Goal: Transaction & Acquisition: Subscribe to service/newsletter

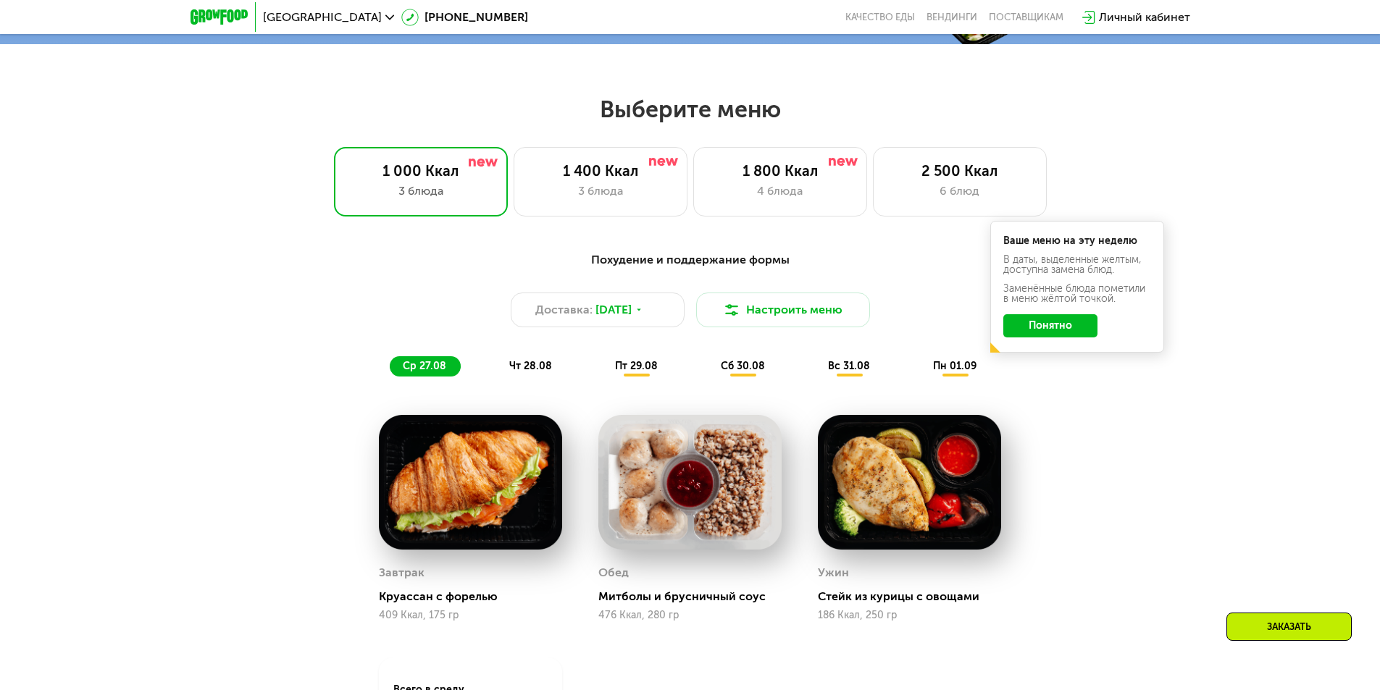
scroll to position [724, 0]
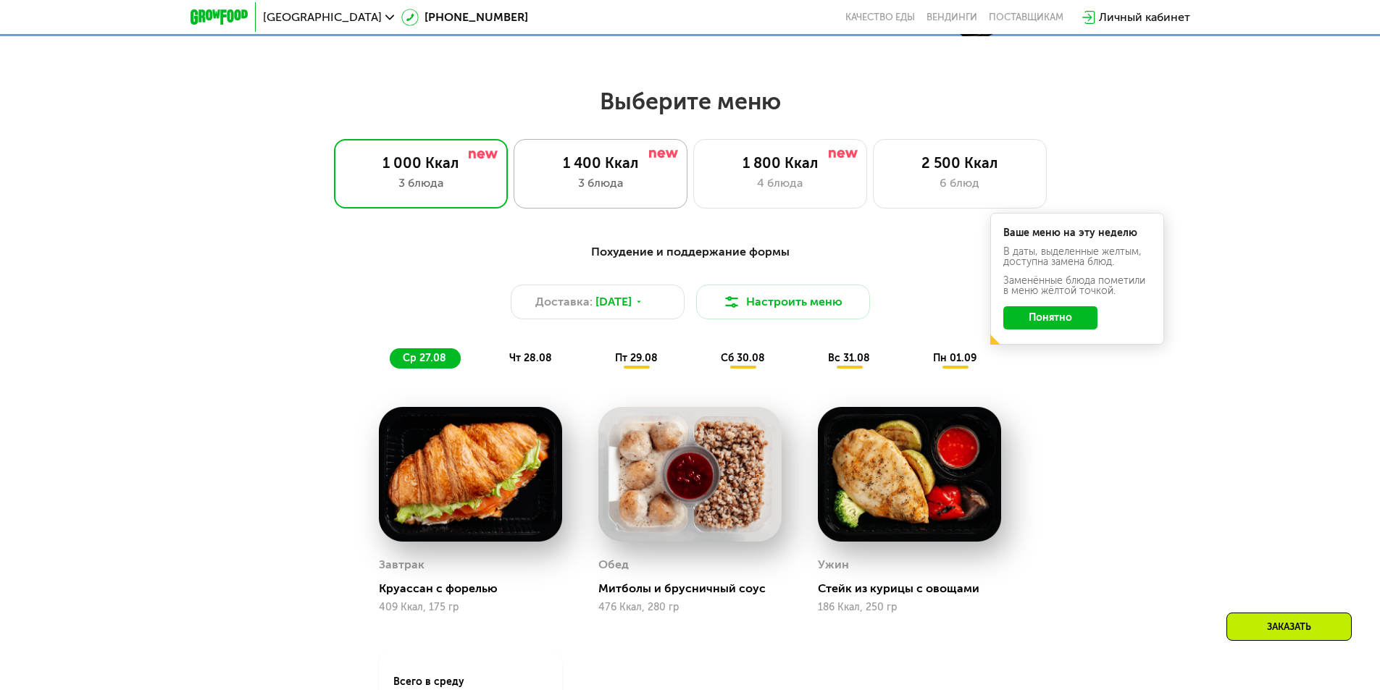
click at [637, 172] on div "1 400 Ккал" at bounding box center [600, 162] width 143 height 17
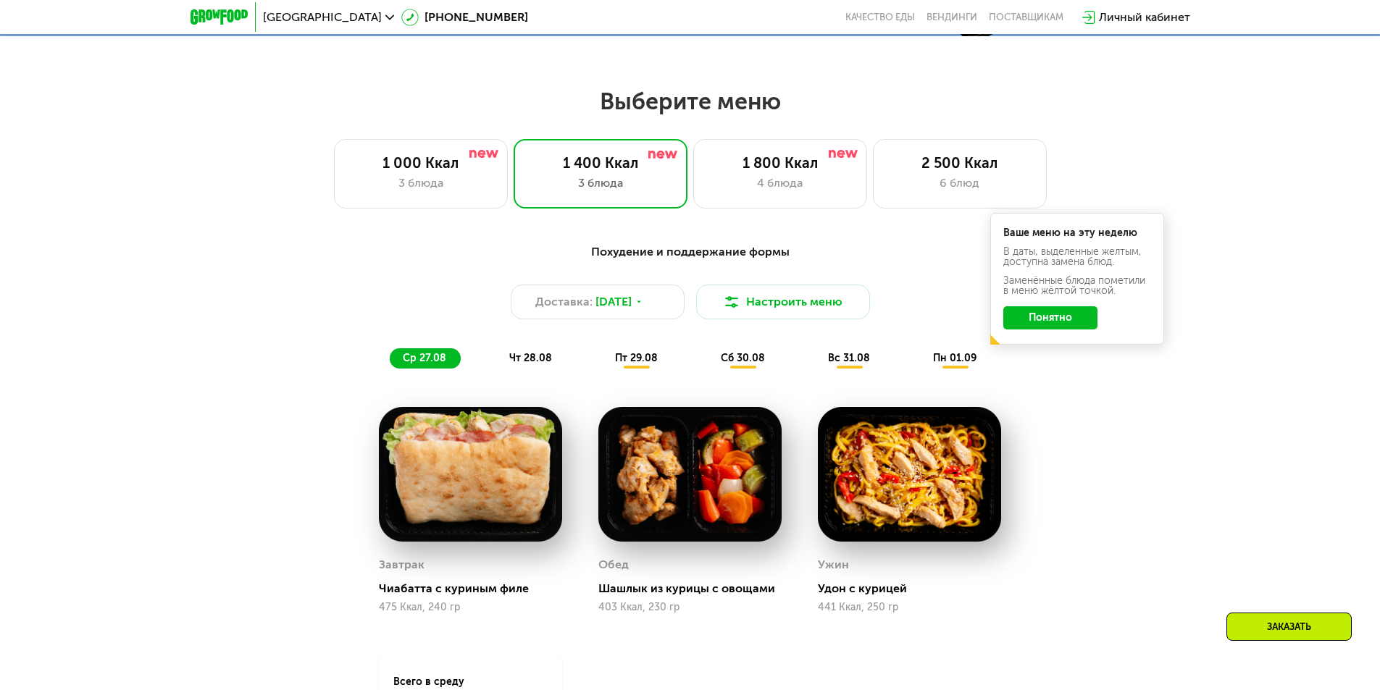
click at [708, 355] on div "пт 29.08" at bounding box center [744, 358] width 72 height 20
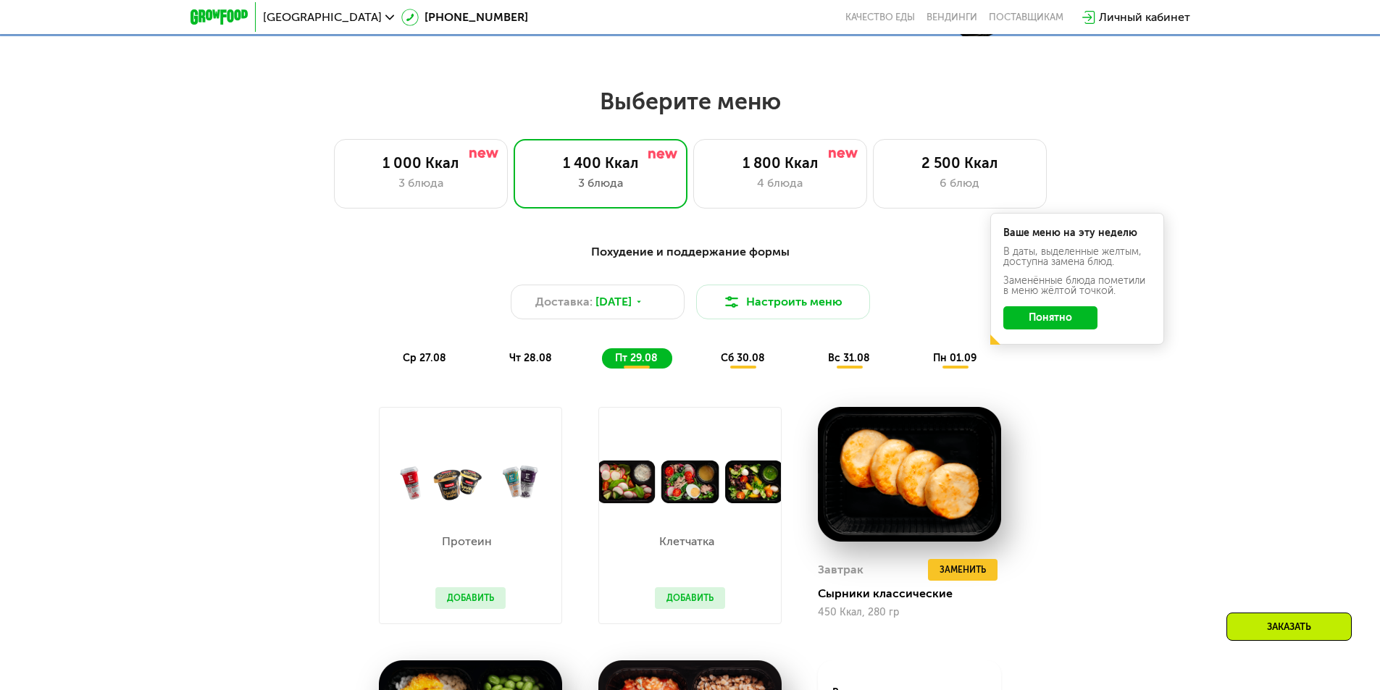
click at [744, 361] on span "сб 30.08" at bounding box center [743, 358] width 44 height 12
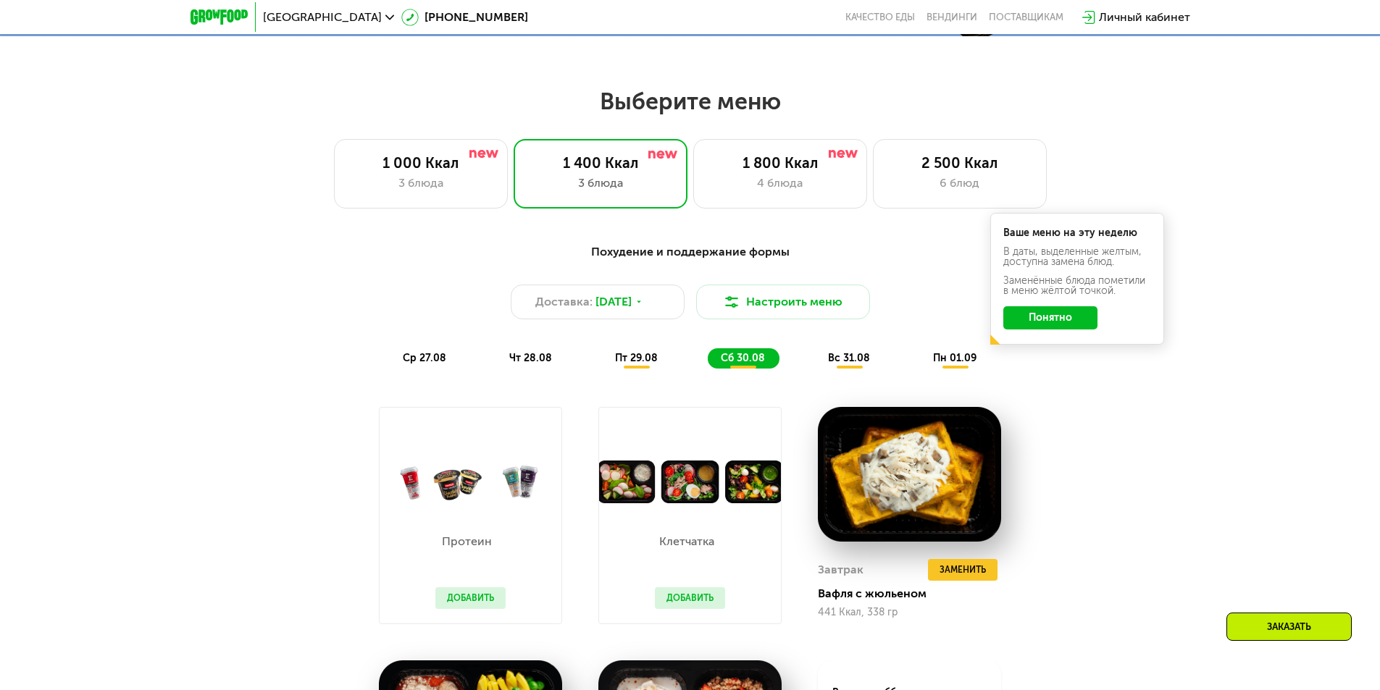
click at [810, 362] on div "ср 27.08 чт 28.08 пт 29.08 сб 30.08 вс 31.08 пн 01.09" at bounding box center [690, 358] width 601 height 20
click at [882, 369] on div "ср 27.08 чт 28.08 пт 29.08 сб 30.08 вс 31.08 пн 01.09" at bounding box center [690, 358] width 601 height 20
click at [847, 361] on span "вс 31.08" at bounding box center [849, 358] width 42 height 12
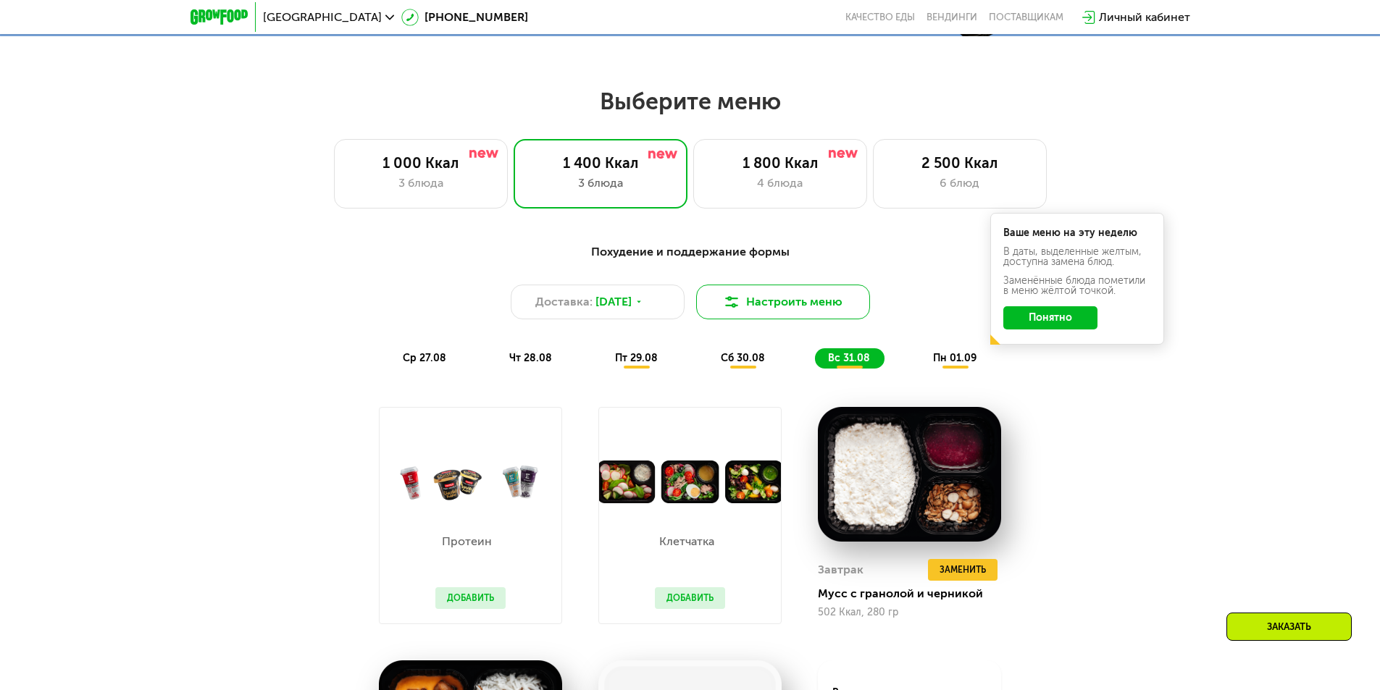
click at [761, 304] on button "Настроить меню" at bounding box center [783, 302] width 174 height 35
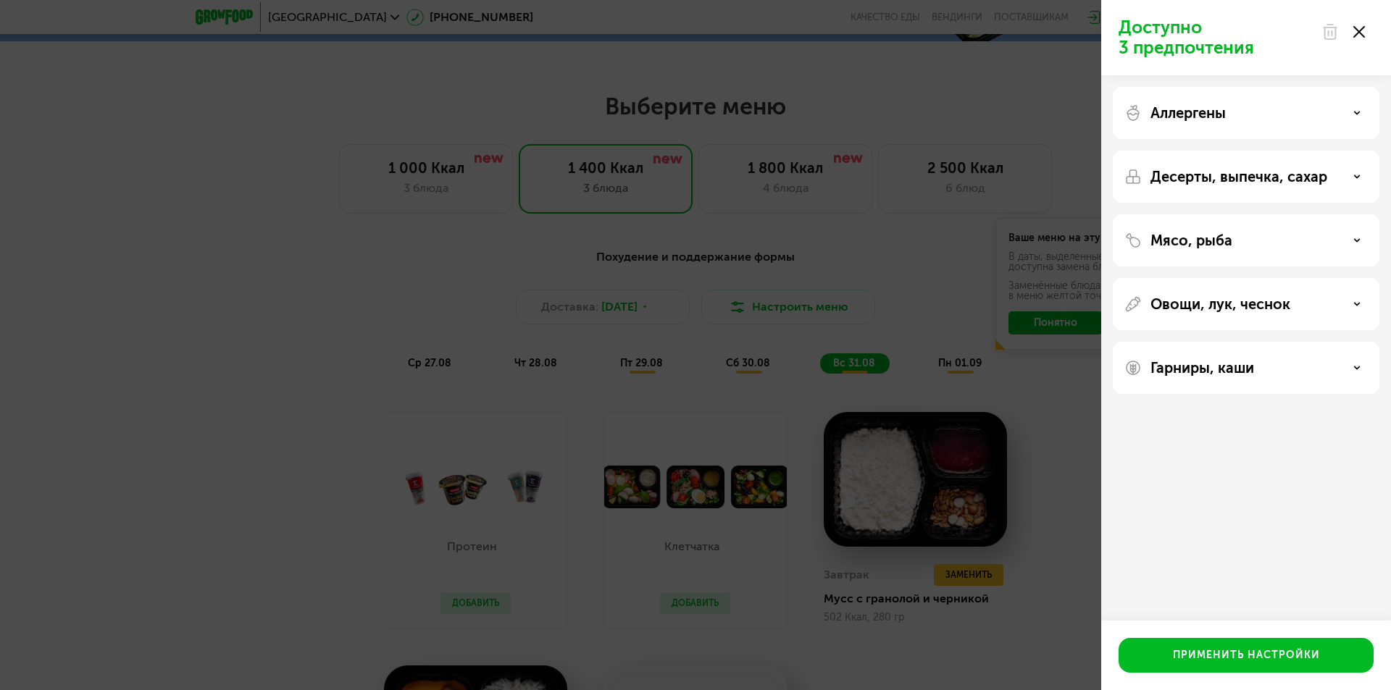
click at [1239, 182] on p "Десерты, выпечка, сахар" at bounding box center [1238, 176] width 177 height 17
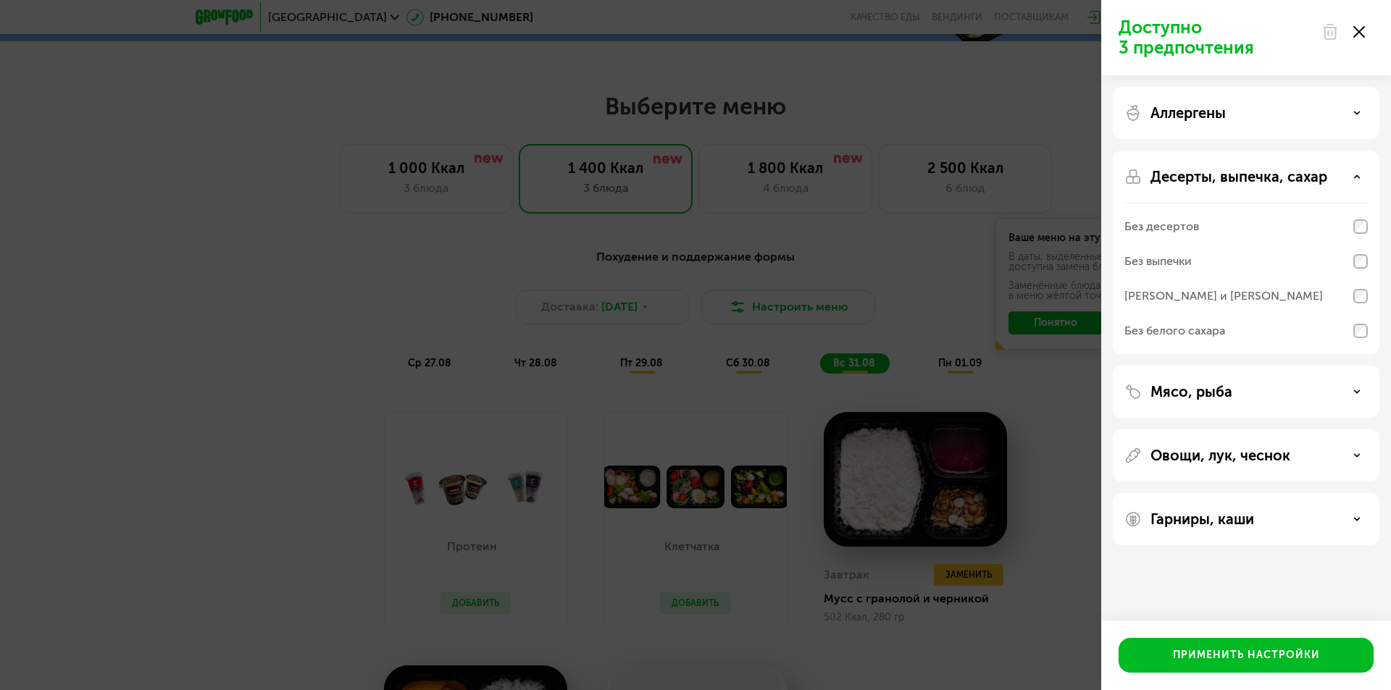
click at [1239, 182] on p "Десерты, выпечка, сахар" at bounding box center [1238, 176] width 177 height 17
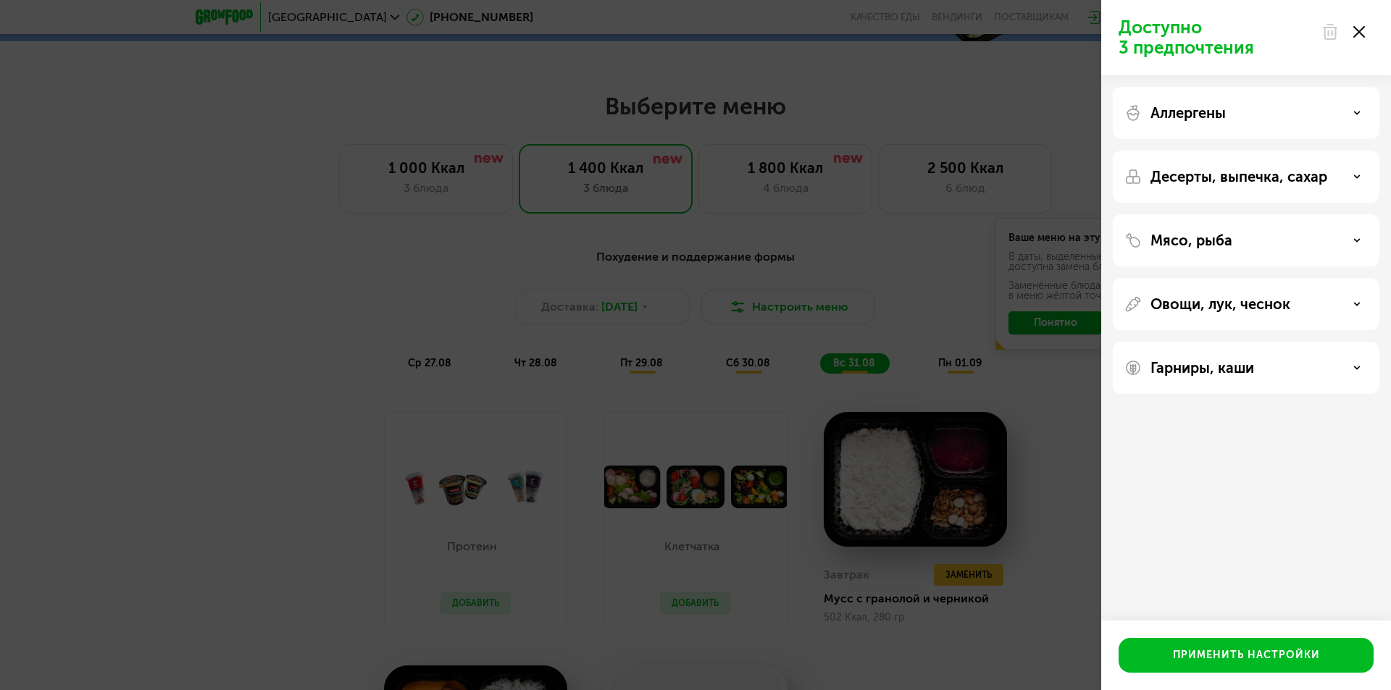
click at [1239, 106] on div "Аллергены" at bounding box center [1245, 112] width 243 height 17
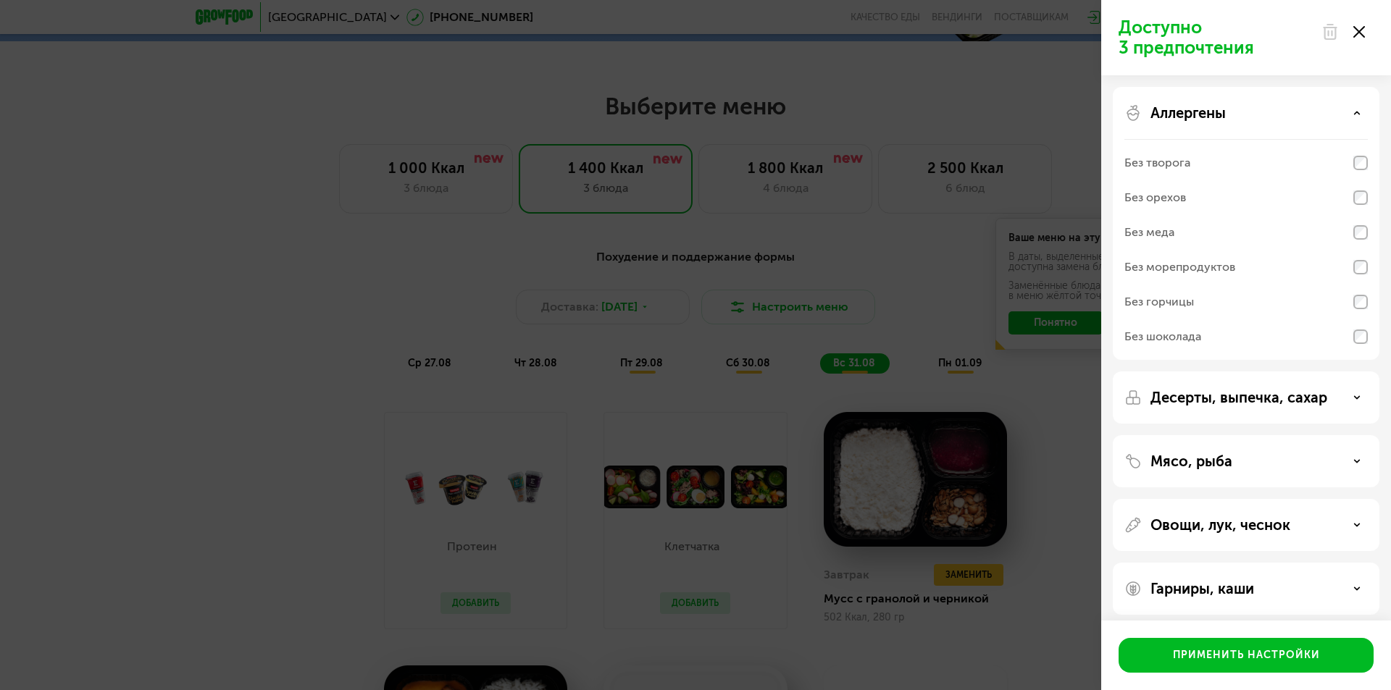
click at [1239, 106] on div "Аллергены" at bounding box center [1245, 112] width 243 height 17
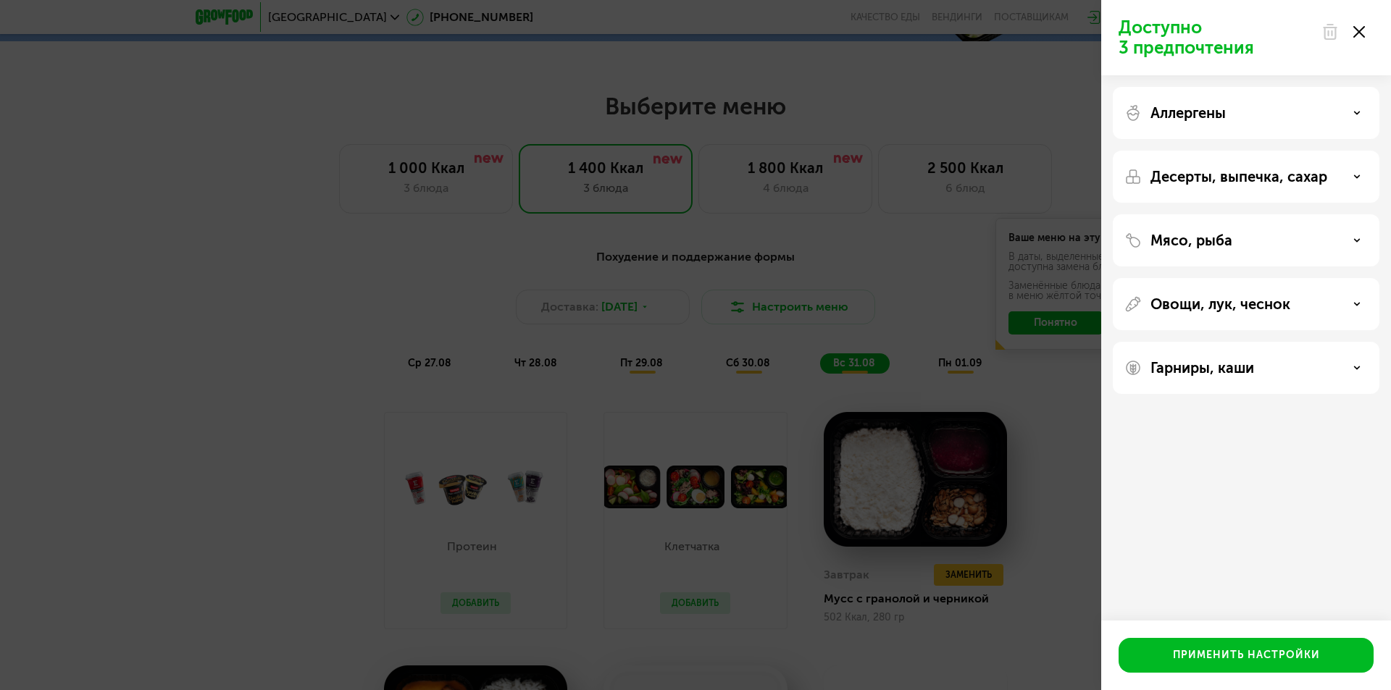
click at [1192, 179] on p "Десерты, выпечка, сахар" at bounding box center [1238, 176] width 177 height 17
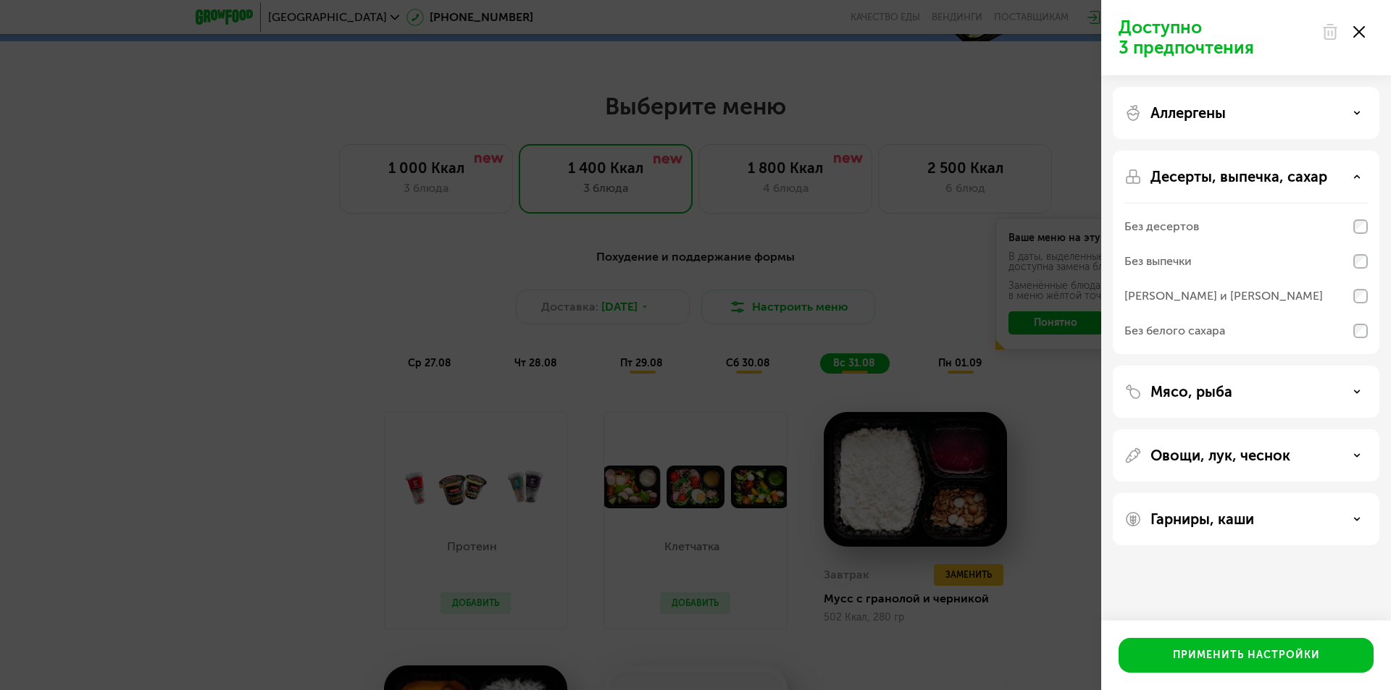
click at [1193, 177] on p "Десерты, выпечка, сахар" at bounding box center [1238, 176] width 177 height 17
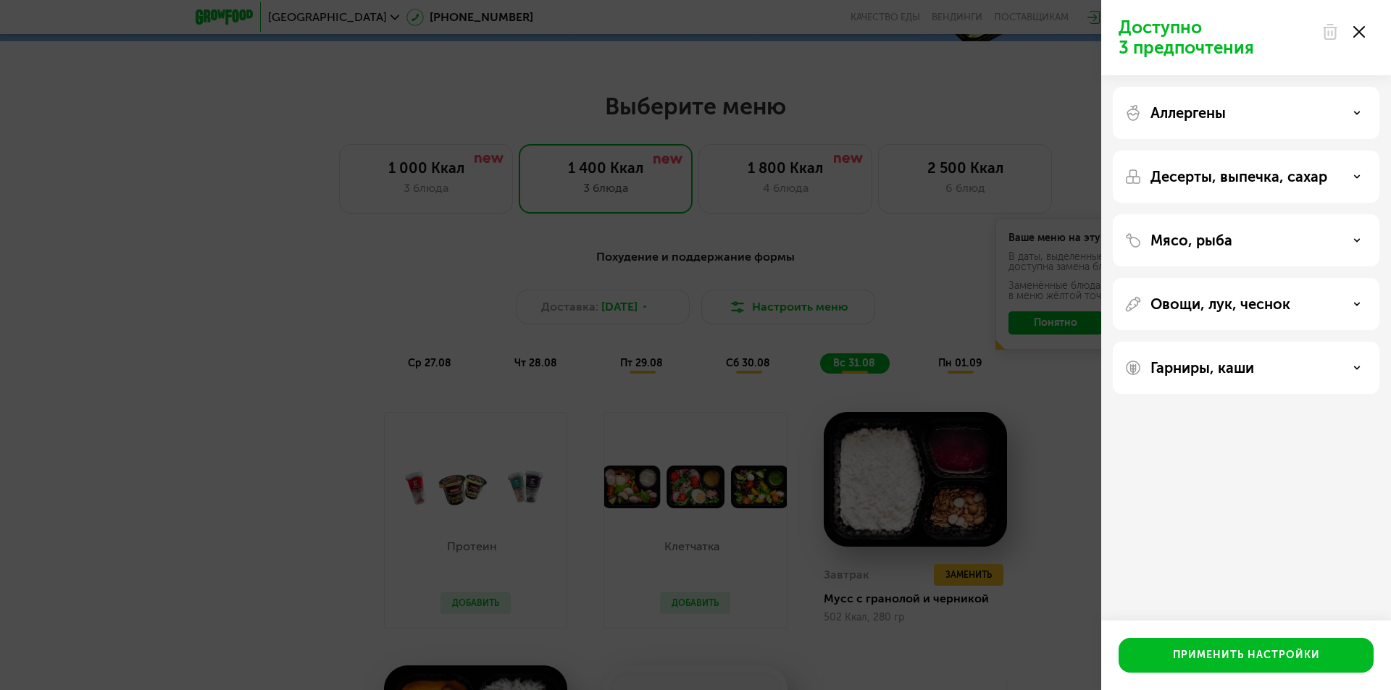
click at [457, 305] on div "Доступно 3 предпочтения Аллергены Десерты, выпечка, сахар Мясо, рыба Овощи, лук…" at bounding box center [695, 345] width 1391 height 690
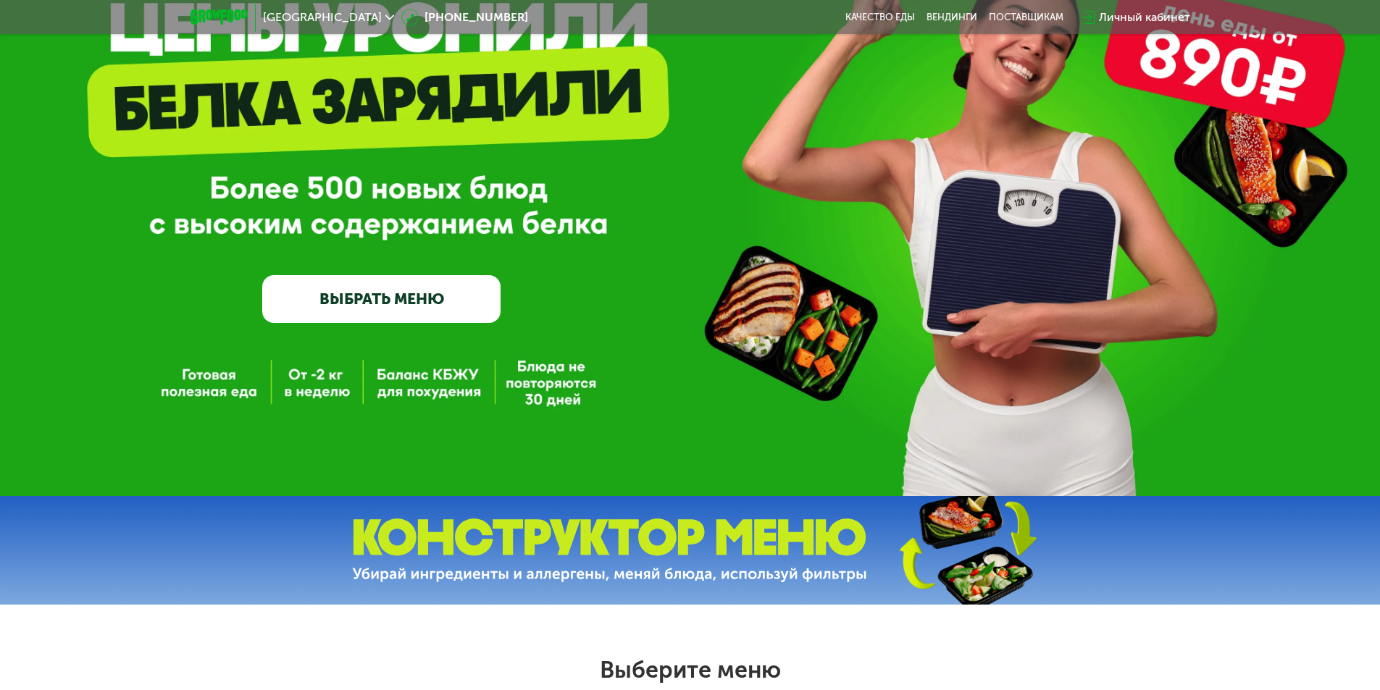
scroll to position [0, 0]
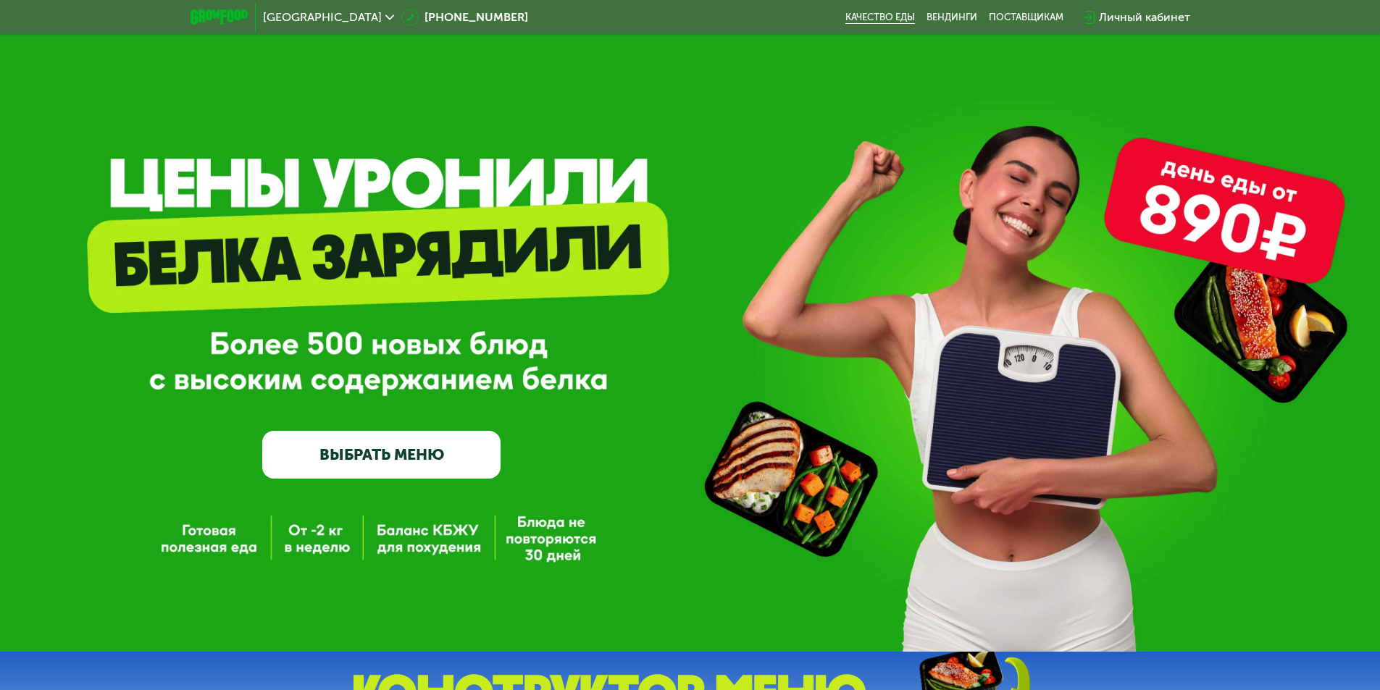
click at [879, 22] on link "Качество еды" at bounding box center [880, 18] width 70 height 12
